Goal: Information Seeking & Learning: Learn about a topic

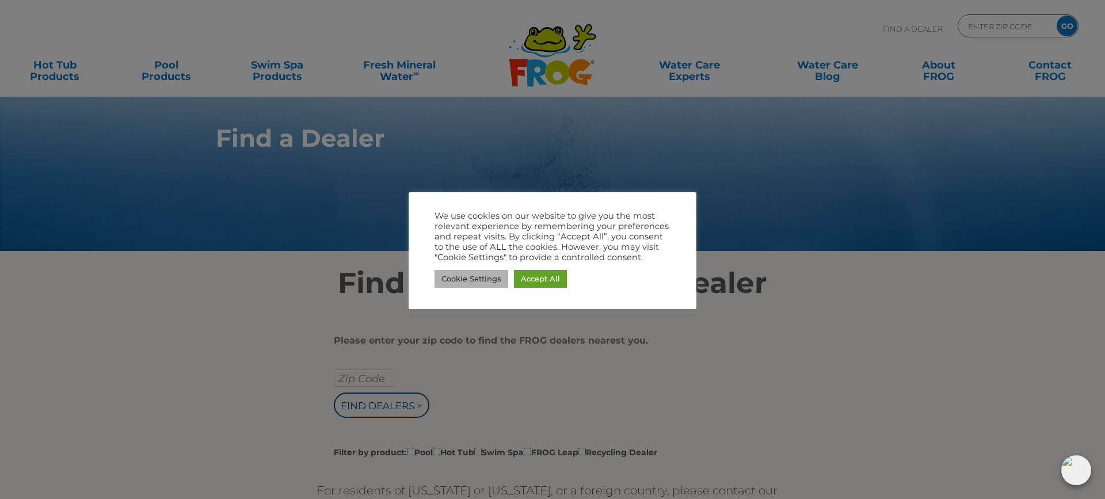
click at [474, 279] on link "Cookie Settings" at bounding box center [472, 279] width 74 height 18
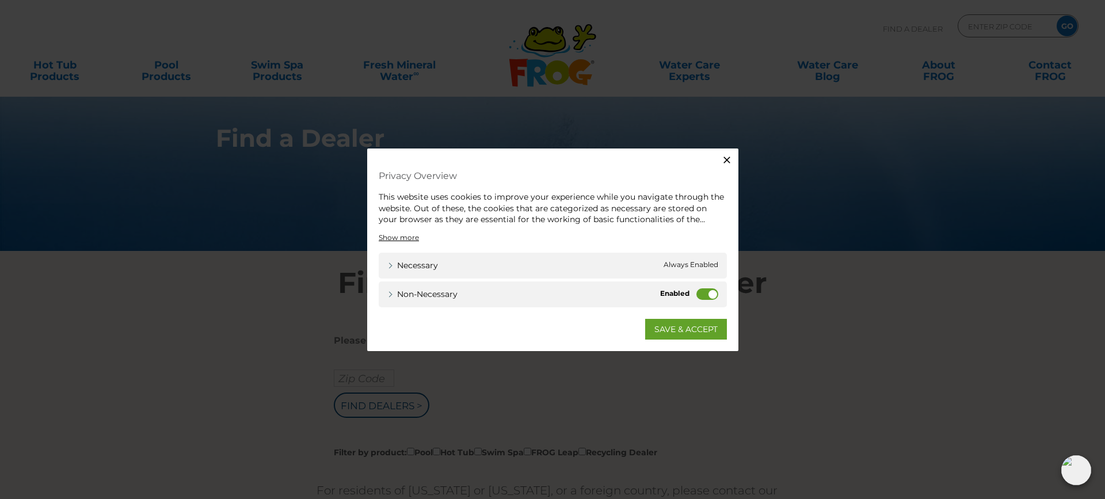
click at [702, 292] on label "Non-necessary" at bounding box center [708, 294] width 22 height 12
click at [0, 0] on input "Non-necessary" at bounding box center [0, 0] width 0 height 0
click at [672, 333] on link "SAVE & ACCEPT" at bounding box center [686, 328] width 82 height 21
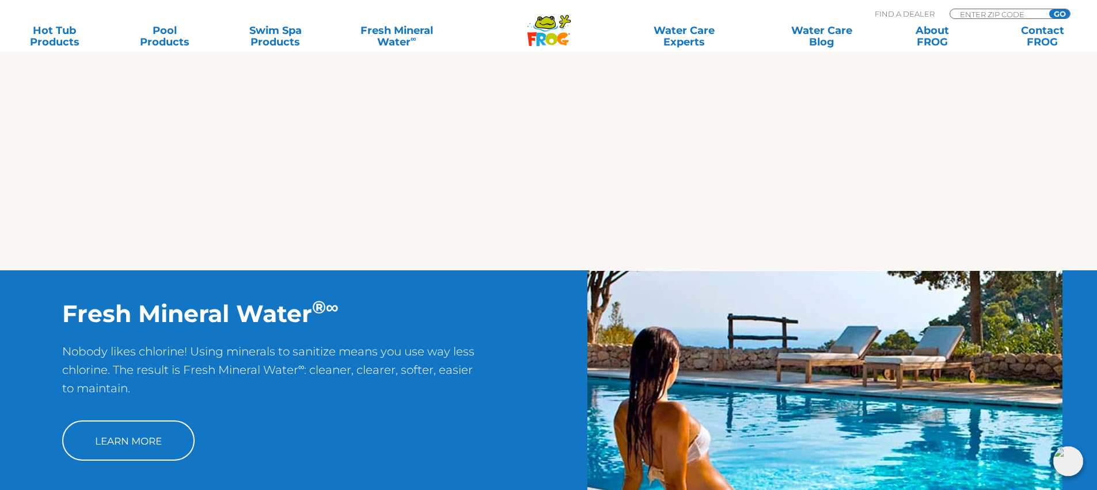
scroll to position [930, 0]
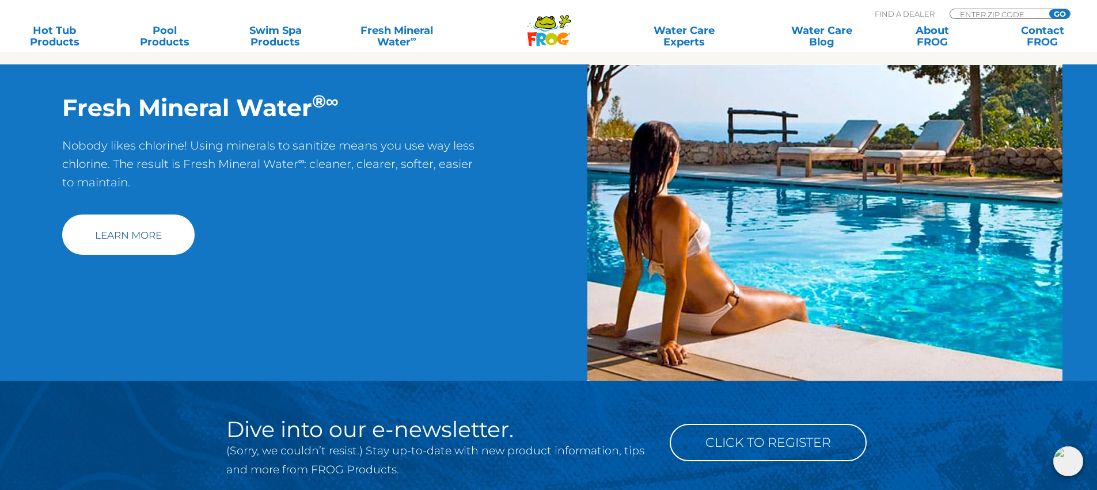
click at [125, 244] on link "Learn More" at bounding box center [128, 235] width 132 height 40
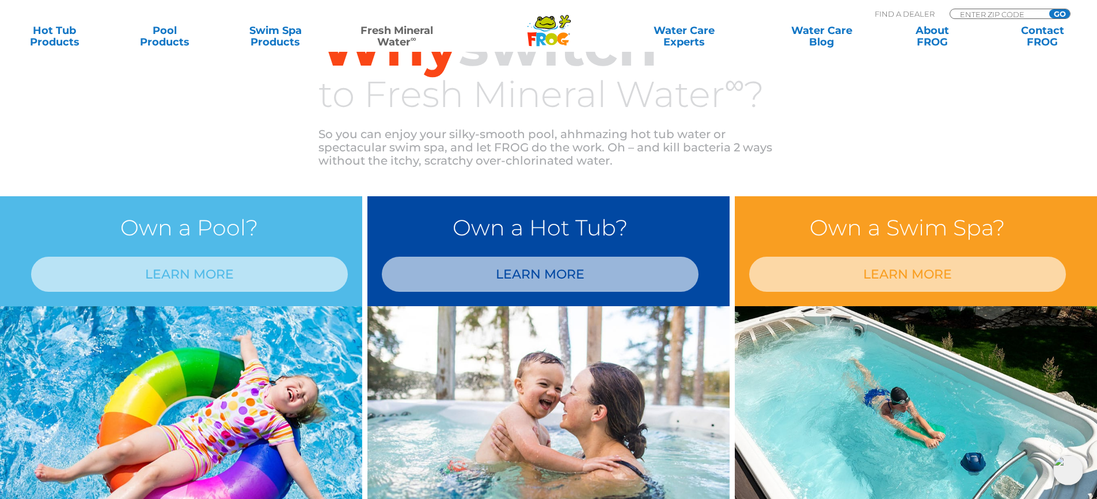
scroll to position [944, 0]
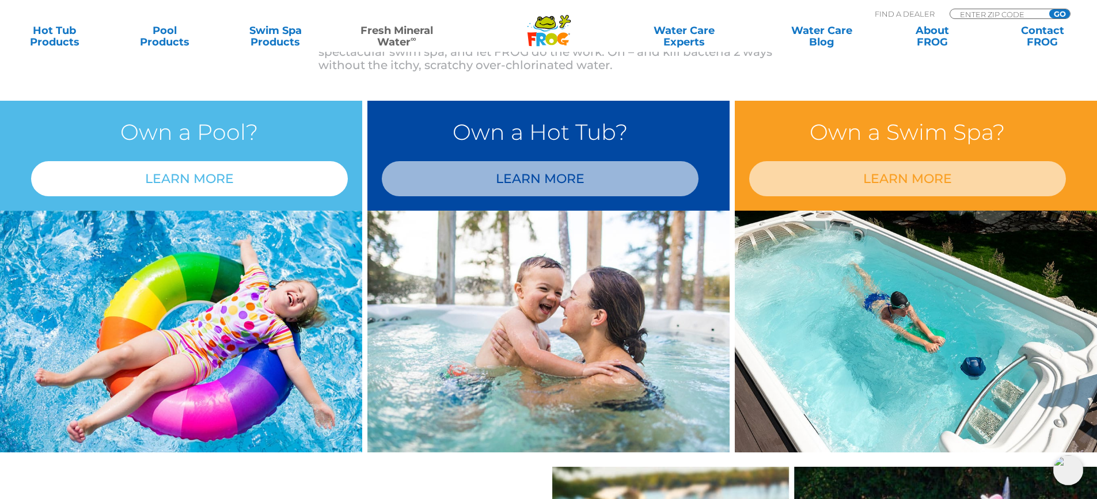
click at [173, 178] on link "LEARN MORE" at bounding box center [189, 178] width 317 height 35
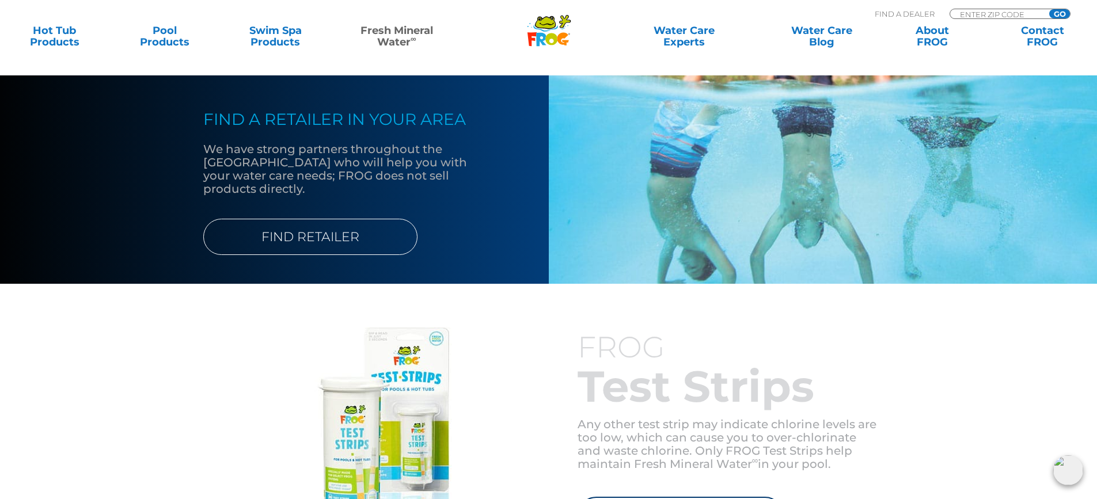
scroll to position [1428, 0]
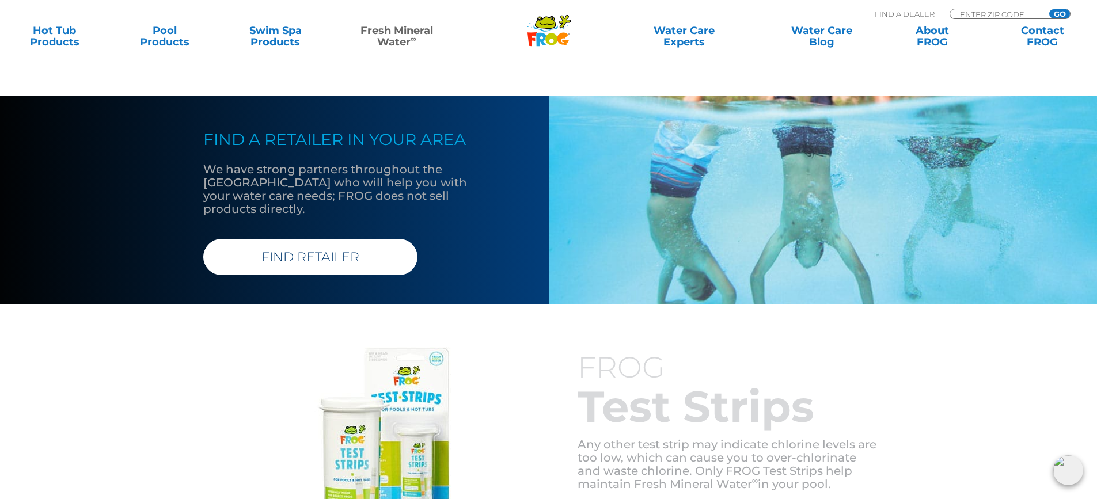
click at [300, 245] on link "FIND RETAILER" at bounding box center [310, 257] width 214 height 36
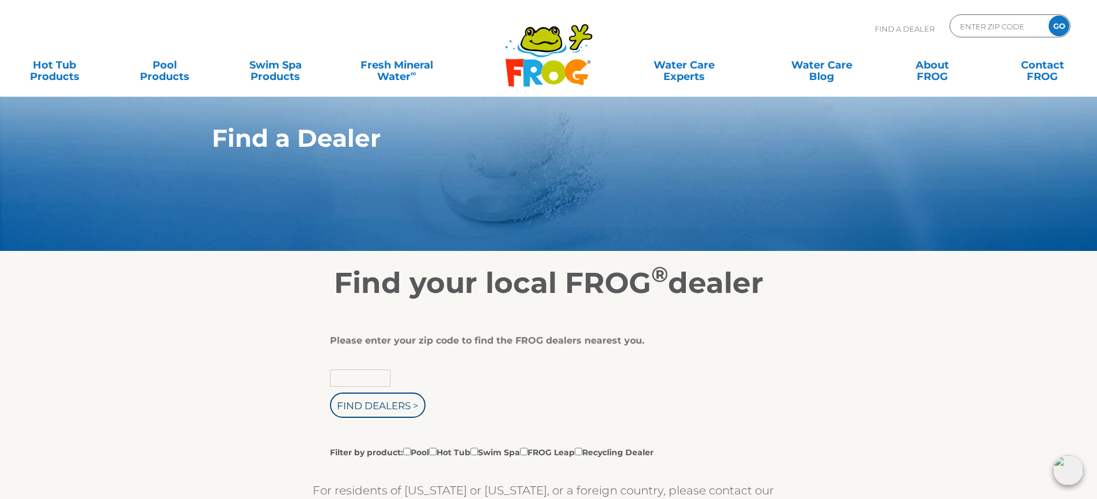
click at [341, 374] on input "text" at bounding box center [360, 378] width 60 height 17
type input "29621"
click at [378, 407] on input "Find Dealers >" at bounding box center [378, 405] width 96 height 25
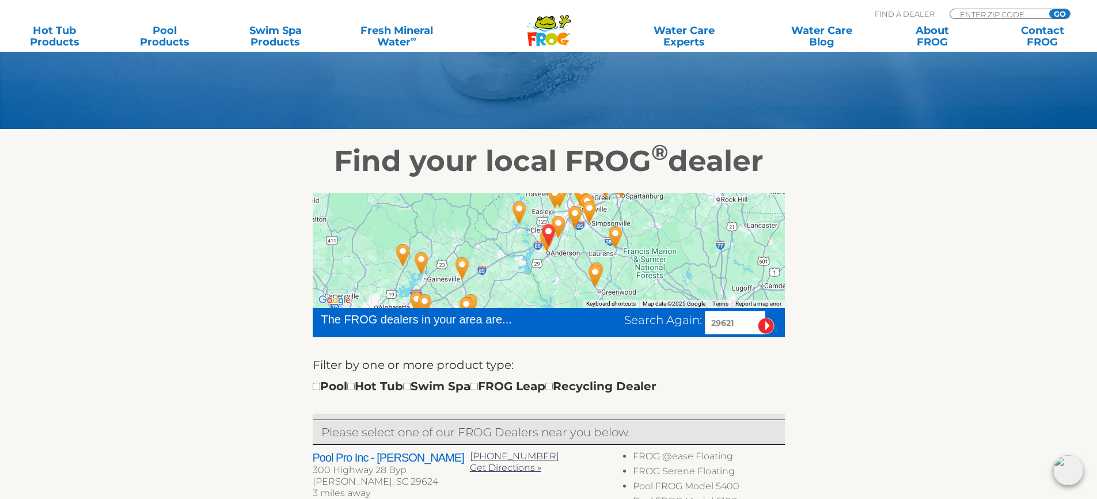
scroll to position [16, 0]
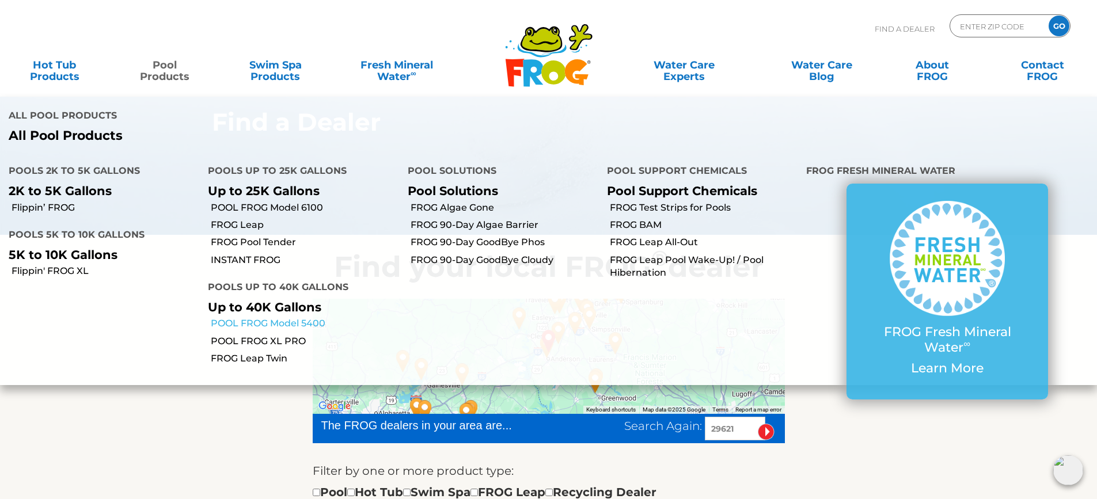
click at [264, 323] on link "POOL FROG Model 5400" at bounding box center [305, 323] width 188 height 13
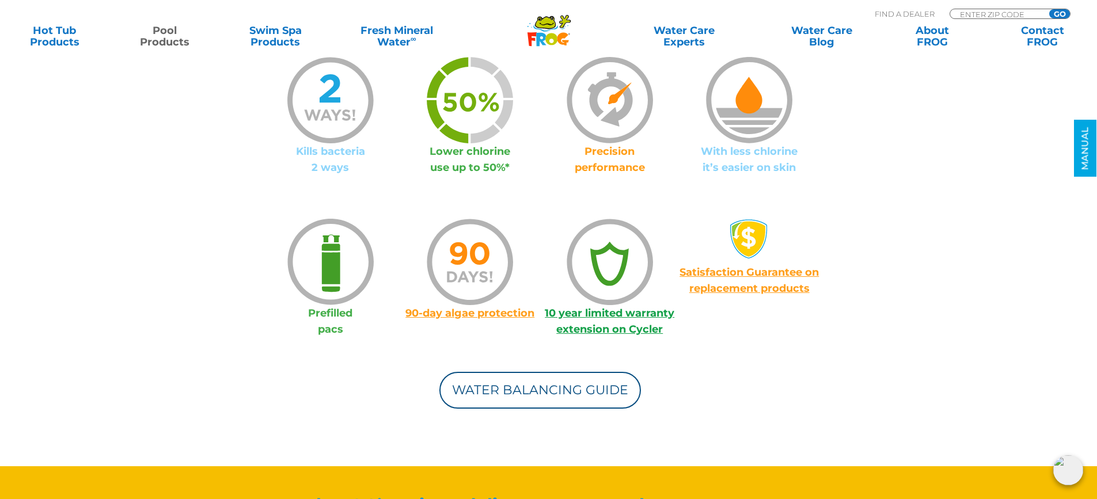
scroll to position [941, 0]
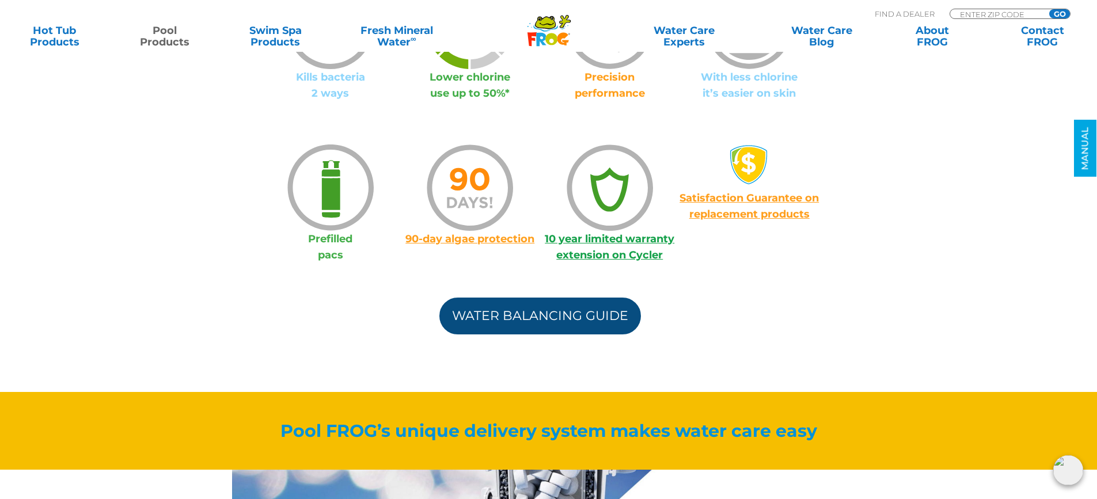
click at [524, 315] on link "Water Balancing Guide" at bounding box center [539, 316] width 201 height 37
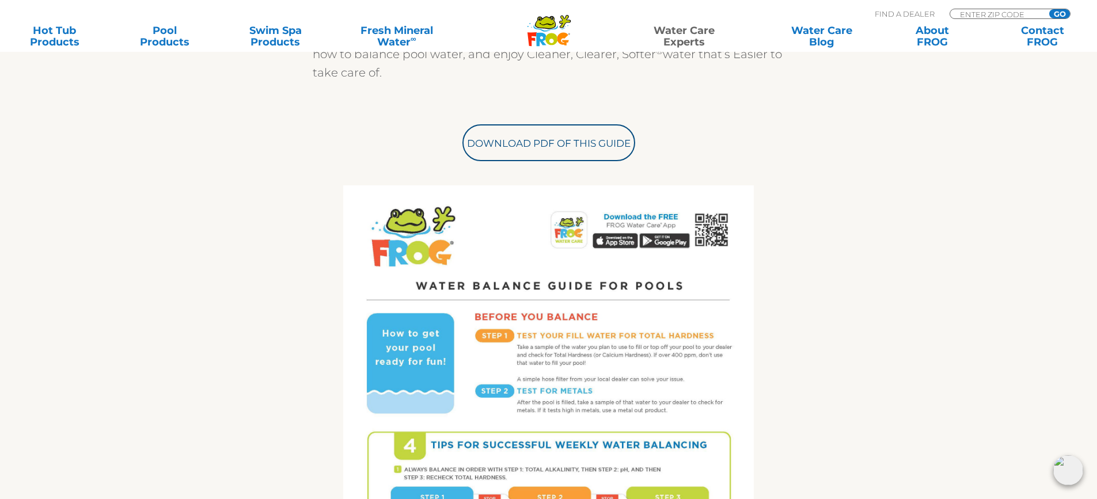
scroll to position [314, 0]
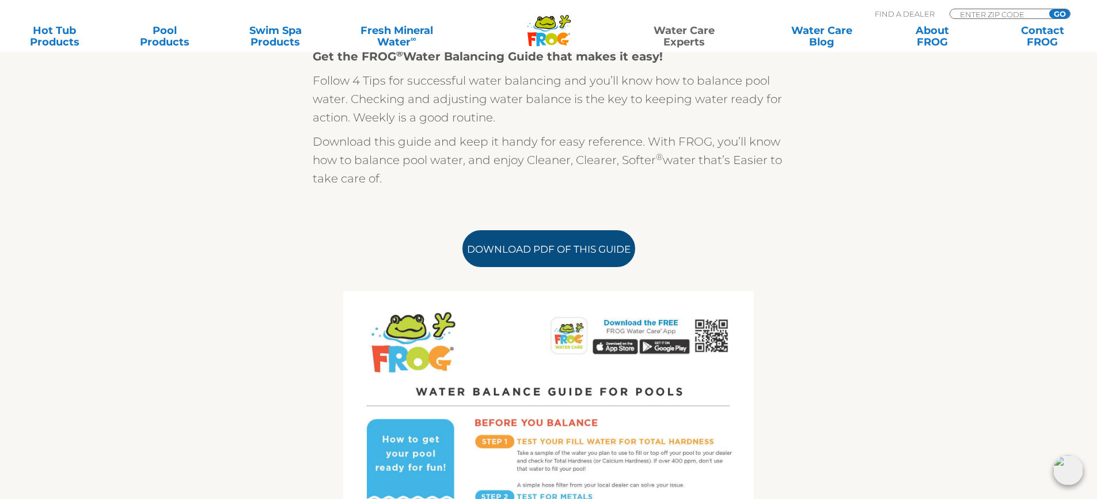
click at [519, 253] on link "Download PDF of this Guide" at bounding box center [548, 248] width 173 height 37
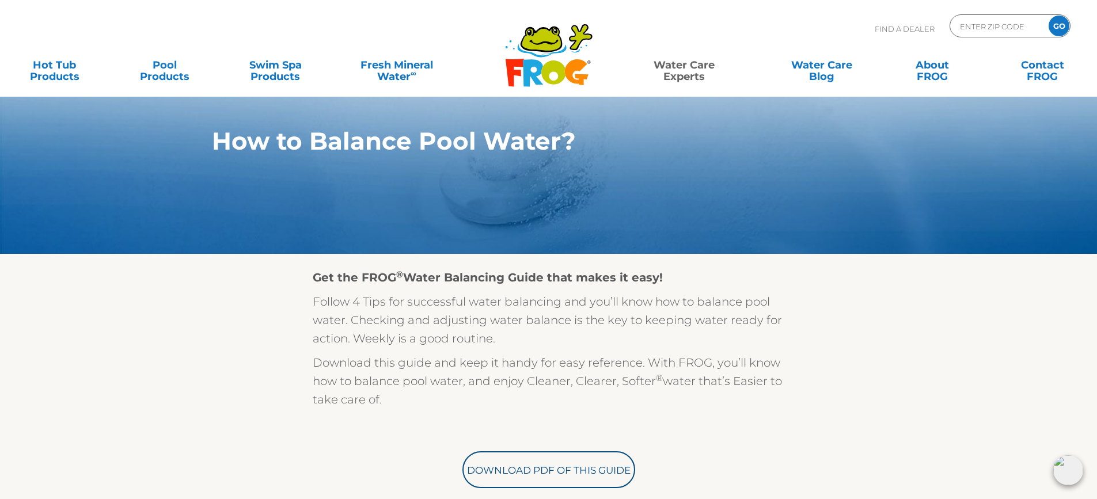
scroll to position [0, 0]
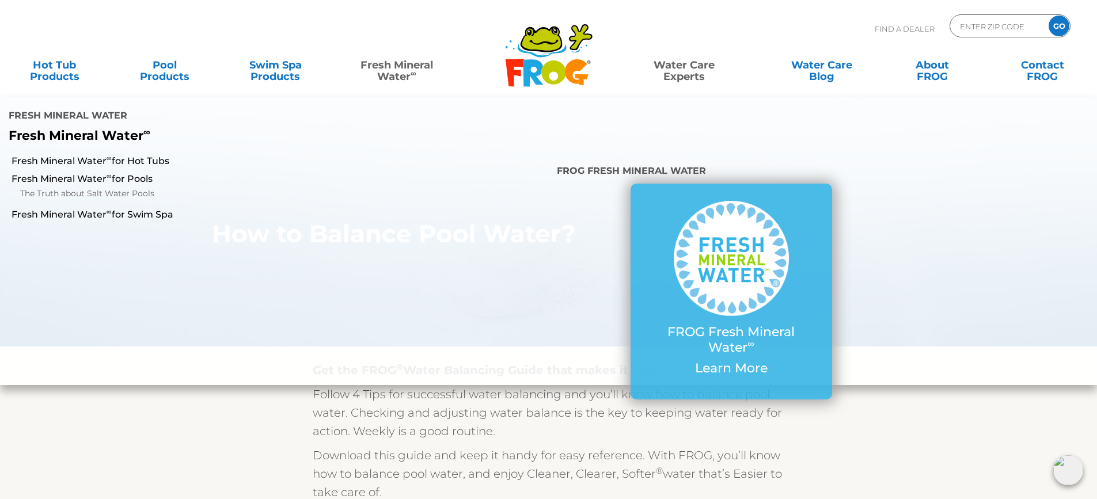
click at [391, 69] on link "Fresh Mineral Water ∞" at bounding box center [397, 65] width 108 height 23
